Goal: Transaction & Acquisition: Purchase product/service

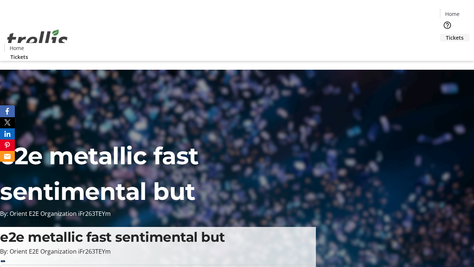
click at [446, 34] on span "Tickets" at bounding box center [455, 38] width 18 height 8
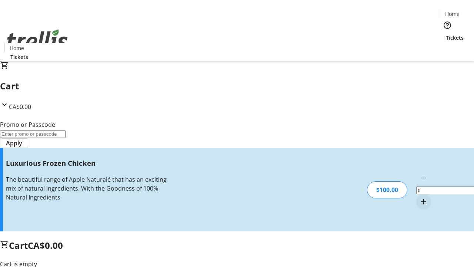
click at [419, 197] on mat-icon "Increment by one" at bounding box center [423, 201] width 9 height 9
type input "1"
type input "FREE"
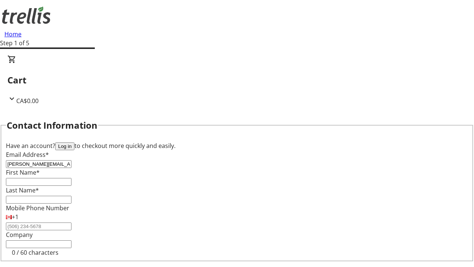
type input "[PERSON_NAME][EMAIL_ADDRESS][DOMAIN_NAME]"
type input "[PERSON_NAME]"
